Goal: Information Seeking & Learning: Learn about a topic

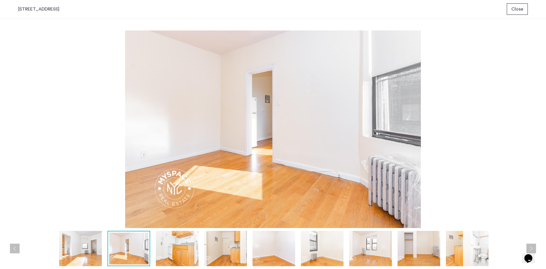
click at [534, 123] on div "prev next prev next" at bounding box center [273, 143] width 546 height 250
click at [514, 10] on span "Close" at bounding box center [518, 9] width 12 height 7
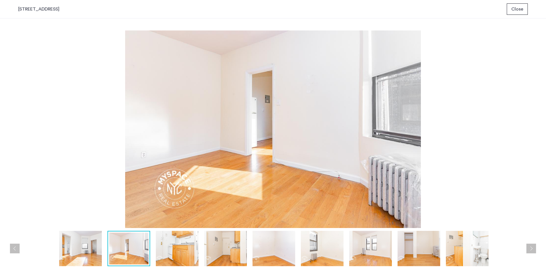
click at [98, 257] on img at bounding box center [80, 248] width 43 height 35
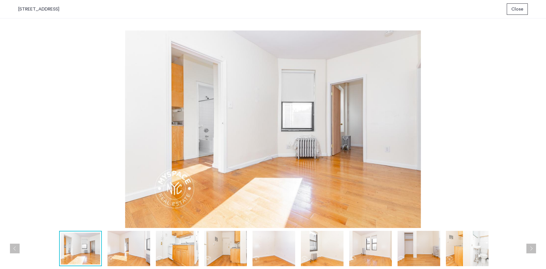
click at [136, 255] on img at bounding box center [129, 248] width 43 height 35
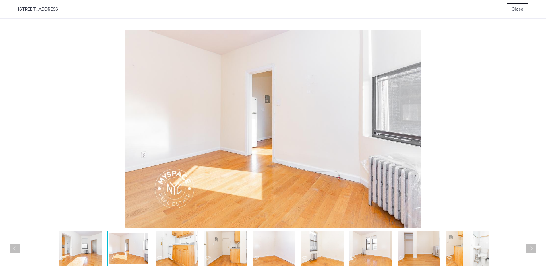
click at [162, 251] on img at bounding box center [177, 248] width 43 height 35
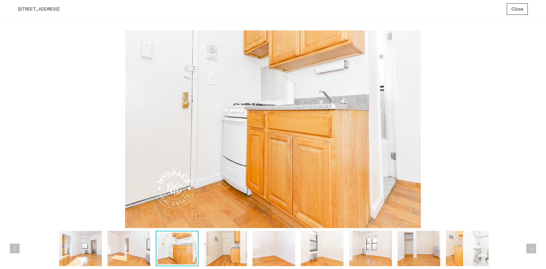
click at [199, 248] on div at bounding box center [274, 248] width 513 height 35
click at [218, 248] on img at bounding box center [225, 248] width 43 height 35
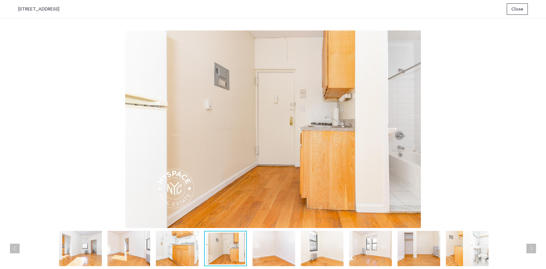
click at [277, 250] on img at bounding box center [274, 248] width 43 height 35
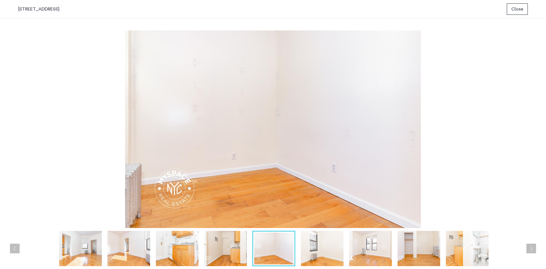
click at [314, 250] on img at bounding box center [322, 248] width 43 height 35
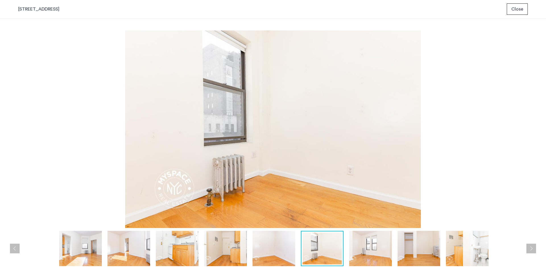
click at [346, 251] on div at bounding box center [274, 248] width 513 height 35
click at [384, 255] on img at bounding box center [370, 248] width 43 height 35
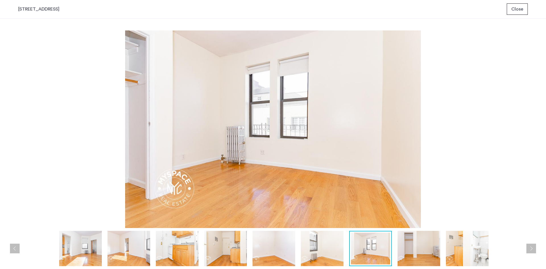
click at [426, 255] on img at bounding box center [419, 248] width 43 height 35
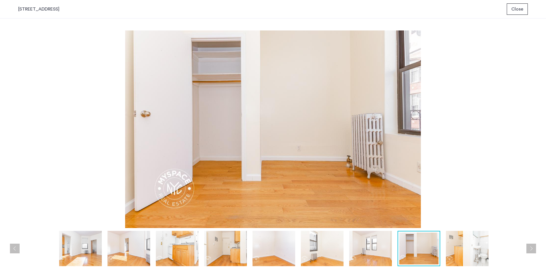
click at [450, 255] on img at bounding box center [467, 248] width 43 height 35
